Goal: Find specific page/section: Find specific page/section

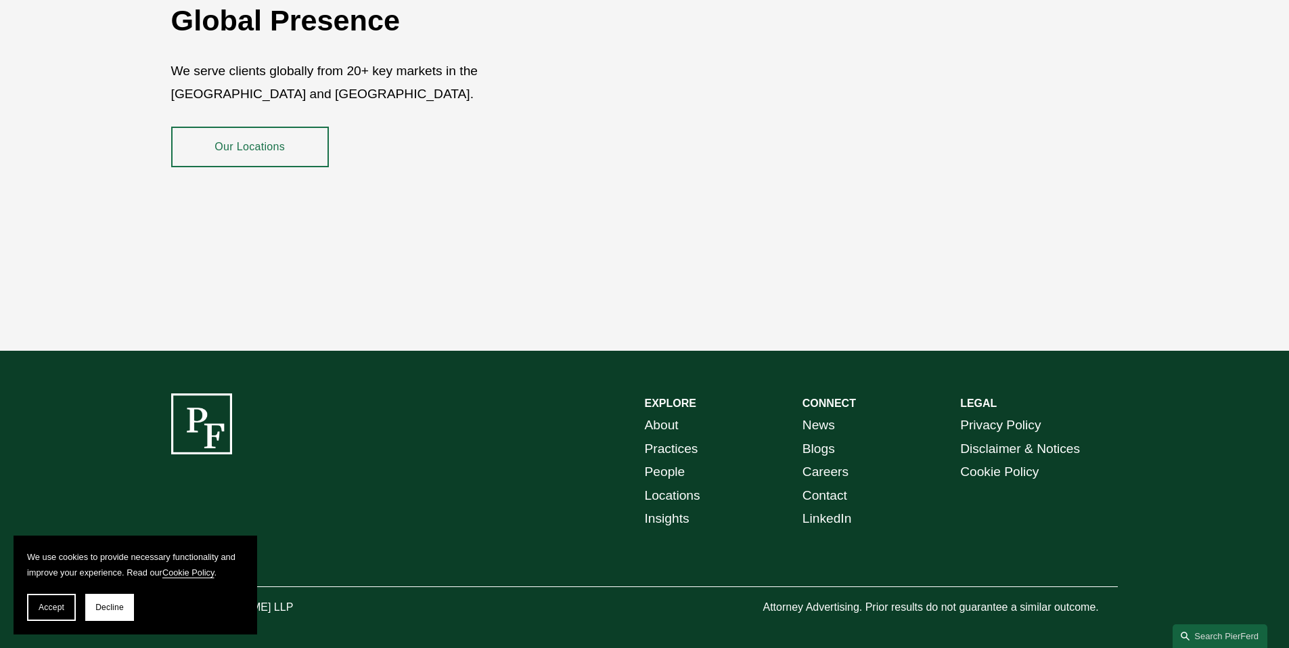
scroll to position [2475, 0]
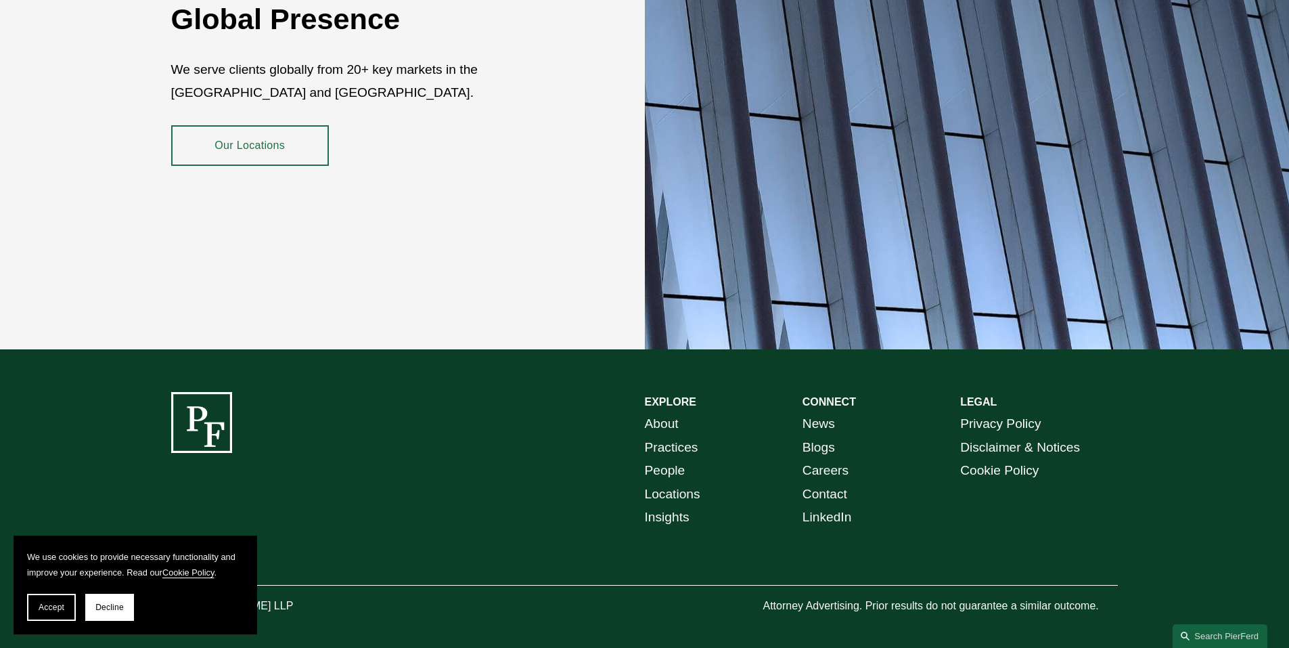
click at [675, 439] on link "Practices" at bounding box center [671, 448] width 53 height 24
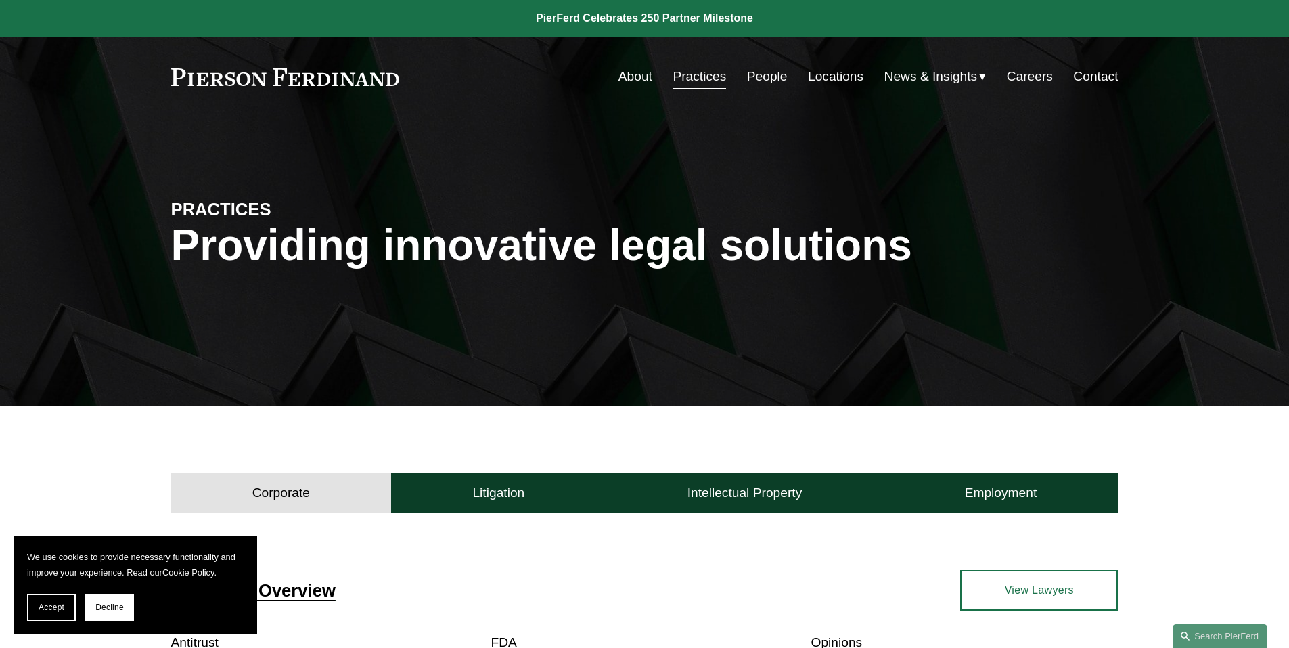
click at [755, 76] on link "People" at bounding box center [767, 77] width 41 height 26
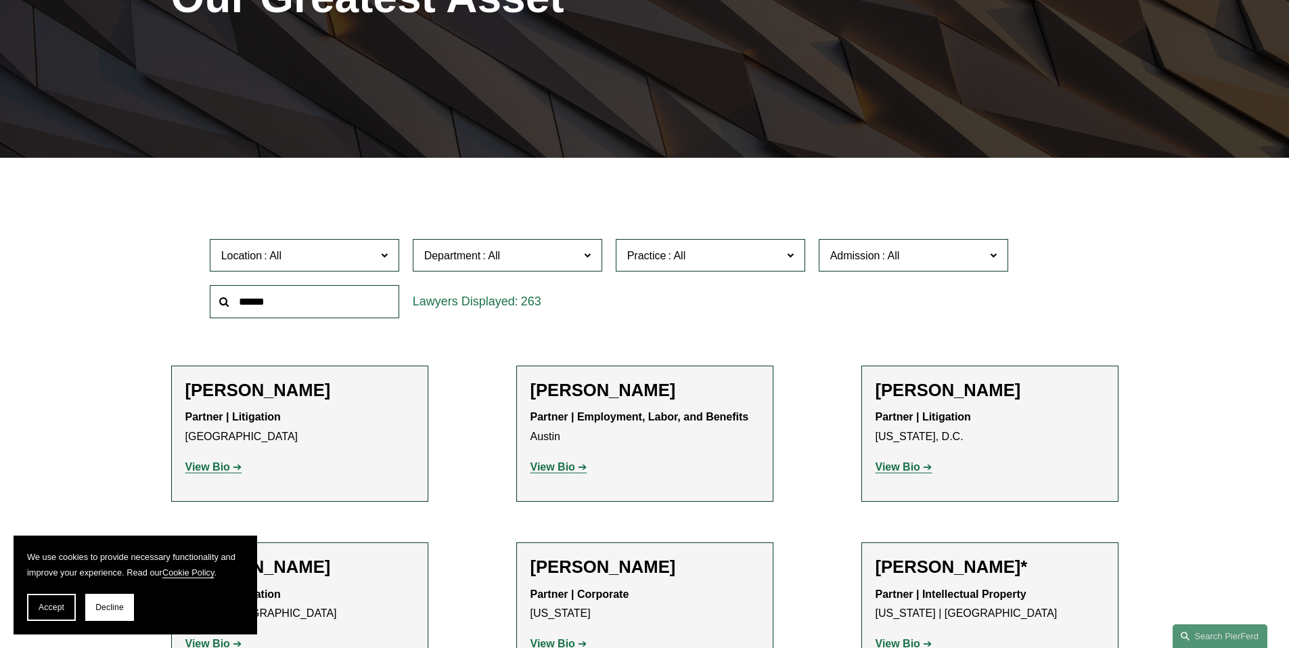
scroll to position [271, 0]
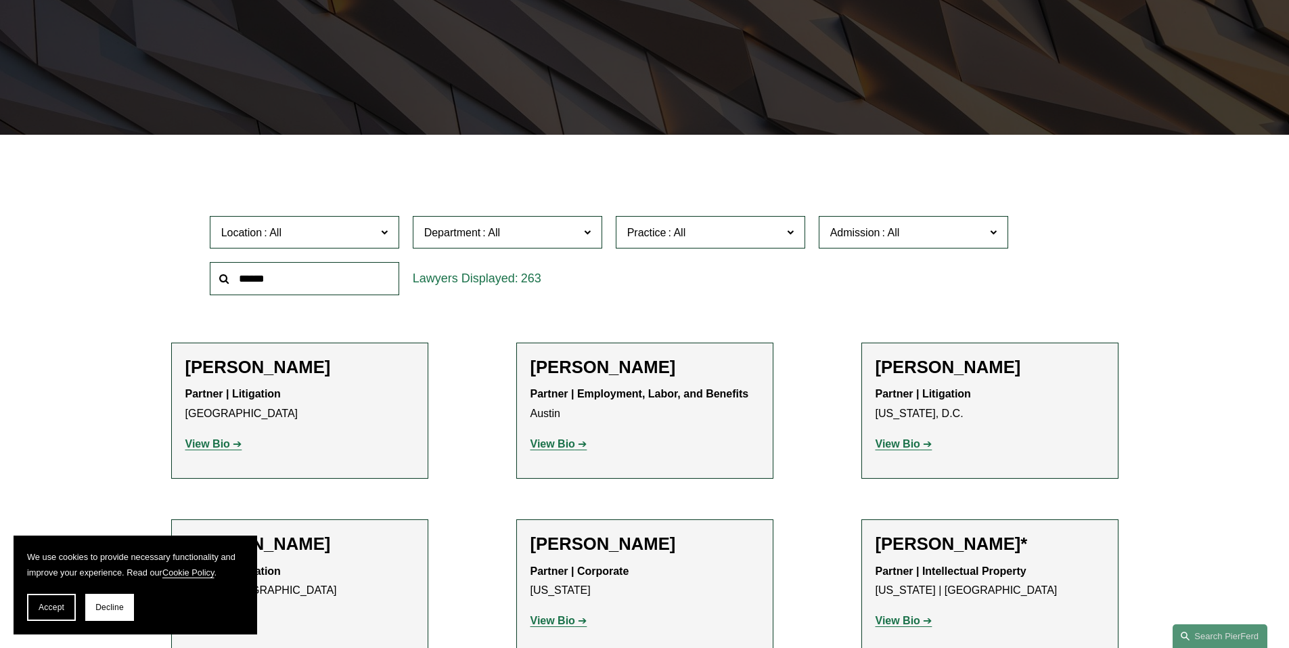
click at [319, 277] on input "text" at bounding box center [304, 278] width 189 height 33
type input "*****"
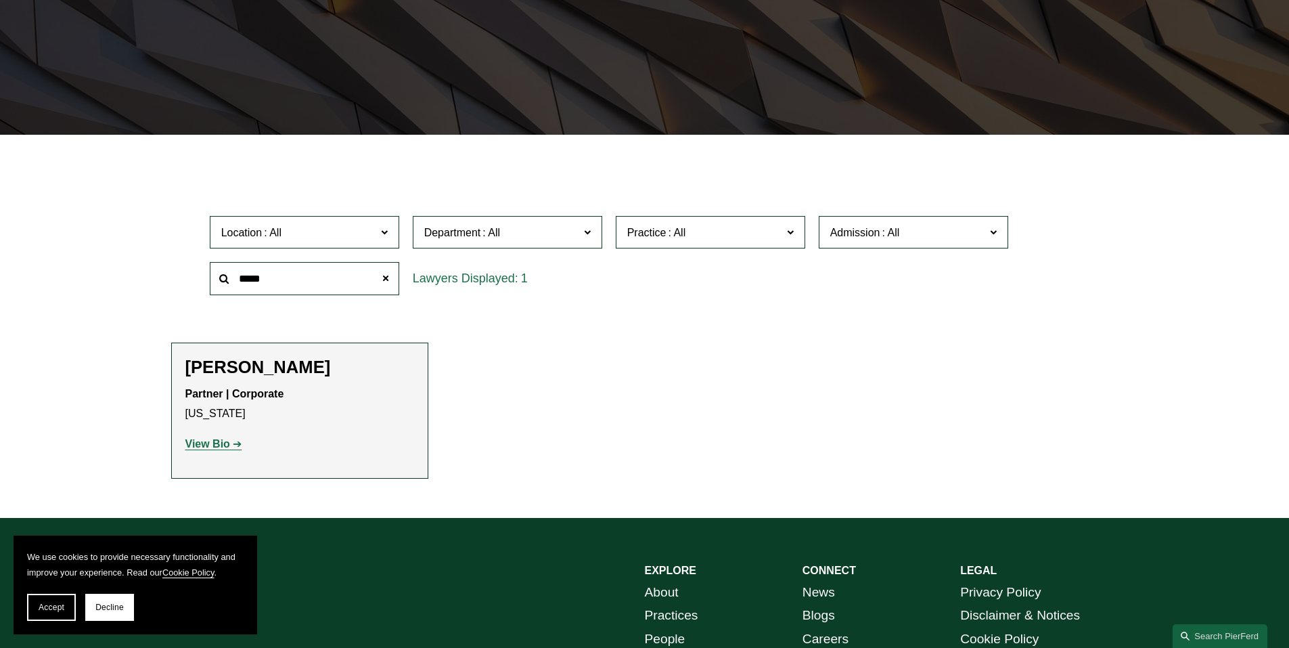
click at [324, 406] on p "Partner | Corporate New York" at bounding box center [299, 403] width 229 height 39
click at [226, 445] on strong "View Bio" at bounding box center [207, 444] width 45 height 12
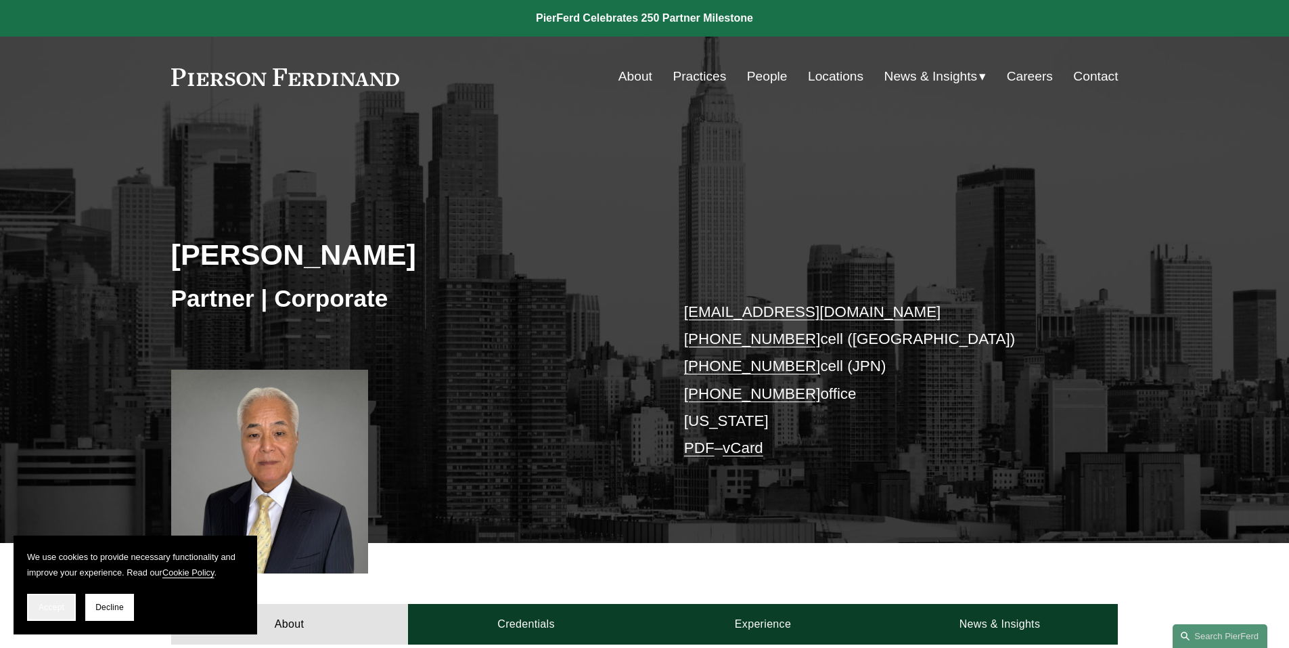
click at [50, 606] on span "Accept" at bounding box center [52, 606] width 26 height 9
